Goal: Task Accomplishment & Management: Use online tool/utility

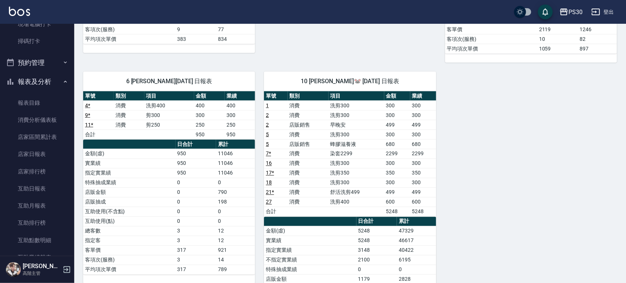
scroll to position [198, 0]
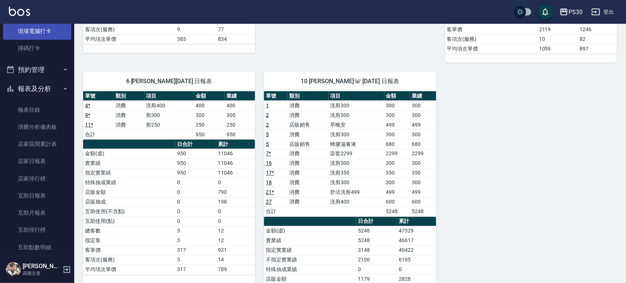
click at [33, 39] on link "現場電腦打卡" at bounding box center [37, 31] width 68 height 17
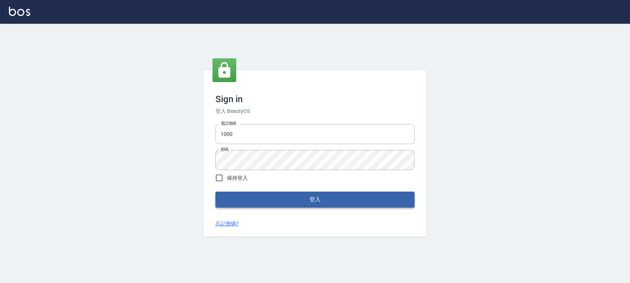
click at [275, 201] on button "登入" at bounding box center [314, 200] width 199 height 16
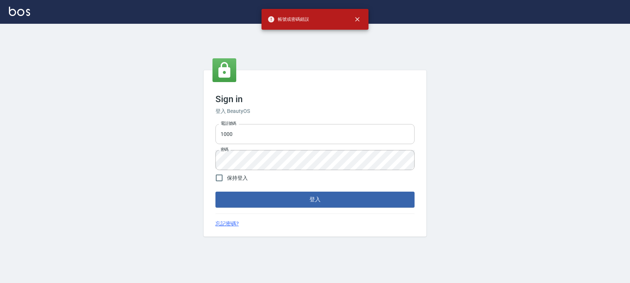
click at [267, 138] on input "1000" at bounding box center [314, 134] width 199 height 20
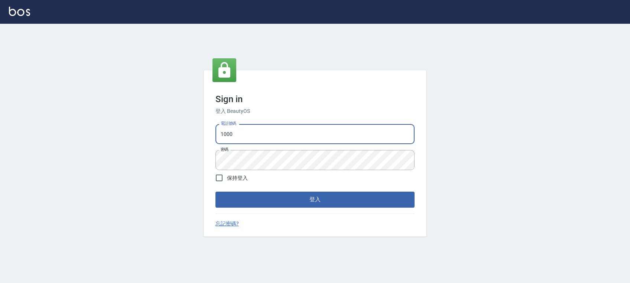
type input "0972392966"
click at [276, 198] on button "登入" at bounding box center [314, 200] width 199 height 16
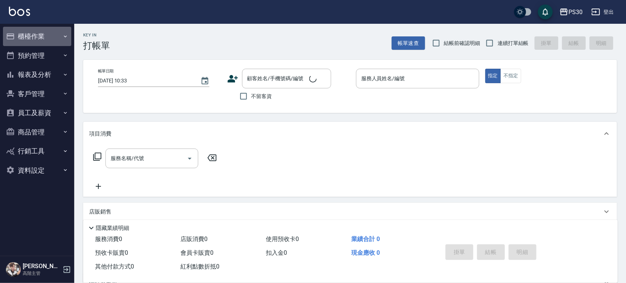
click at [41, 41] on button "櫃檯作業" at bounding box center [37, 36] width 68 height 19
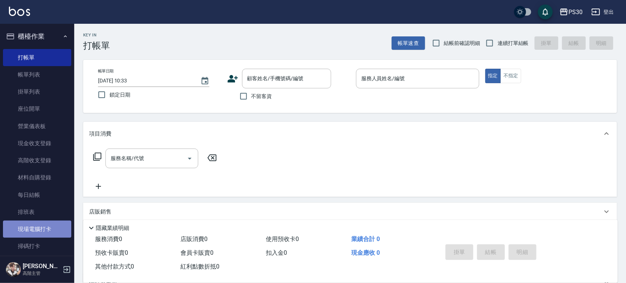
click at [39, 223] on link "現場電腦打卡" at bounding box center [37, 229] width 68 height 17
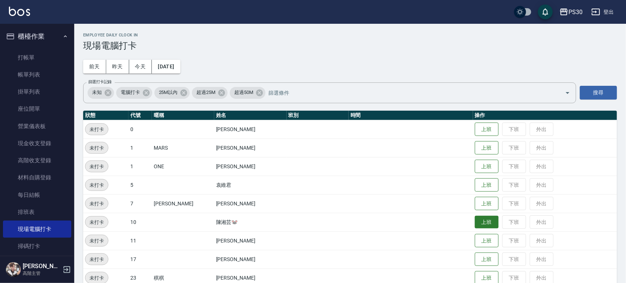
click at [480, 224] on button "上班" at bounding box center [487, 222] width 24 height 13
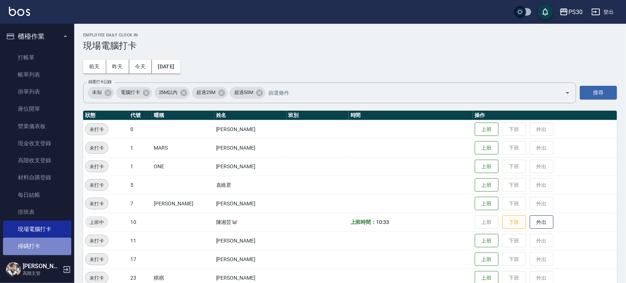
click at [42, 252] on link "掃碼打卡" at bounding box center [37, 246] width 68 height 17
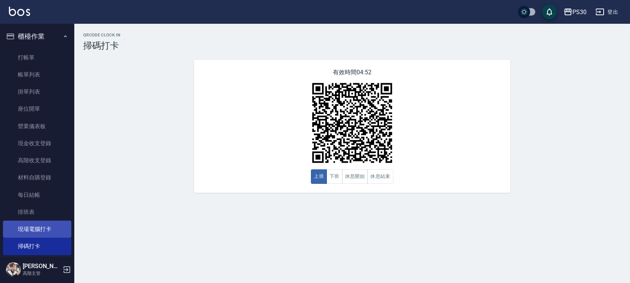
click at [51, 232] on link "現場電腦打卡" at bounding box center [37, 229] width 68 height 17
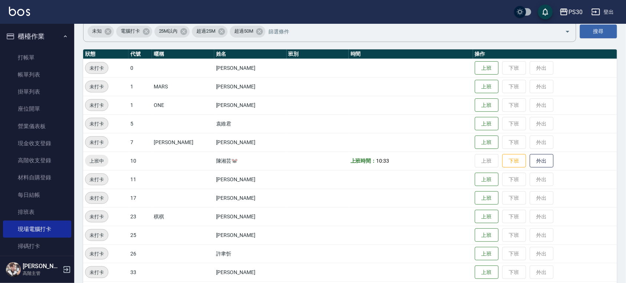
scroll to position [99, 0]
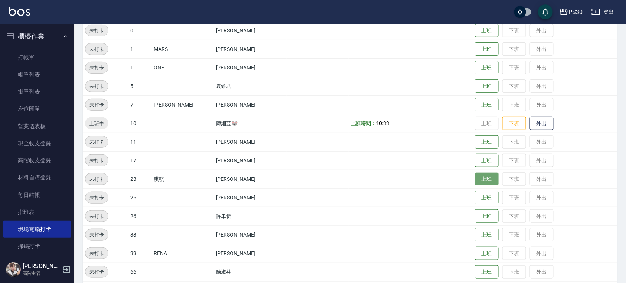
click at [475, 179] on button "上班" at bounding box center [487, 179] width 24 height 13
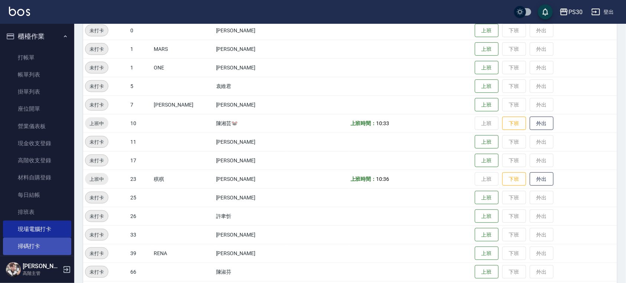
click at [59, 239] on link "掃碼打卡" at bounding box center [37, 246] width 68 height 17
